Goal: Obtain resource: Obtain resource

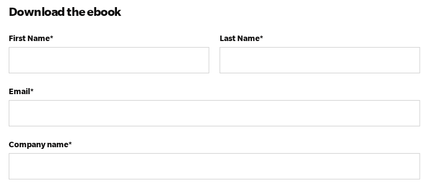
scroll to position [819, 0]
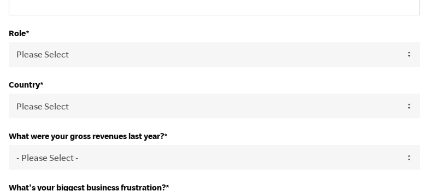
type input "[PERSON_NAME]"
type input "[EMAIL_ADDRESS][PERSON_NAME][DOMAIN_NAME]"
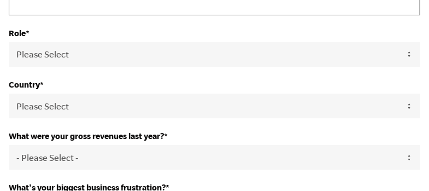
type input "SweetSavours Body Care Apothecary"
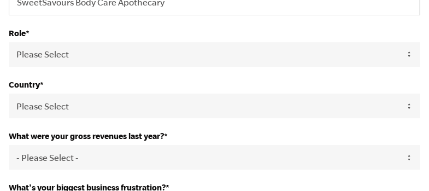
select select "[GEOGRAPHIC_DATA]"
type input "14805865043"
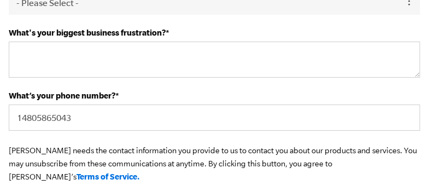
scroll to position [983, 0]
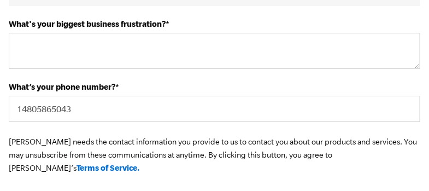
select select "Owner"
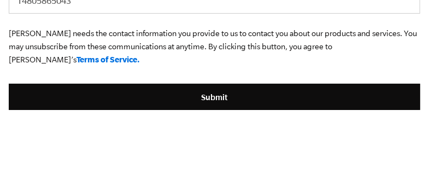
scroll to position [1092, 0]
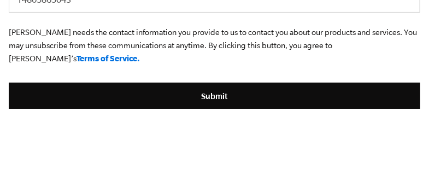
select select "0-75K"
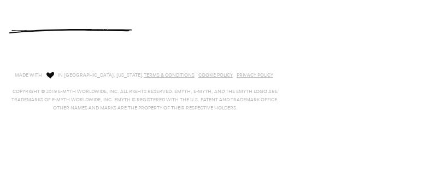
scroll to position [1442, 0]
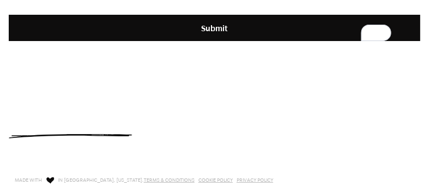
scroll to position [1169, 0]
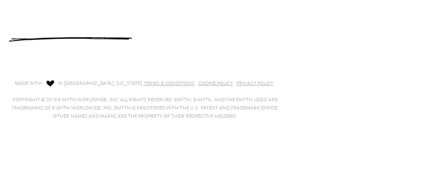
scroll to position [1333, 0]
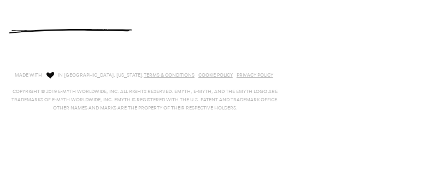
type textarea "Not knowing what to do"
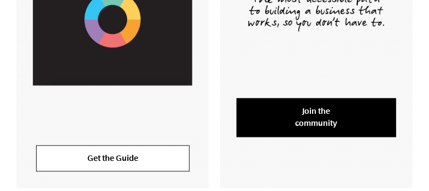
scroll to position [436, 0]
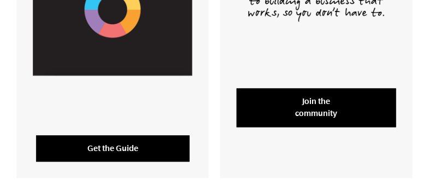
click at [125, 151] on link "Get the Guide" at bounding box center [112, 148] width 153 height 26
